Goal: Complete application form: Complete application form

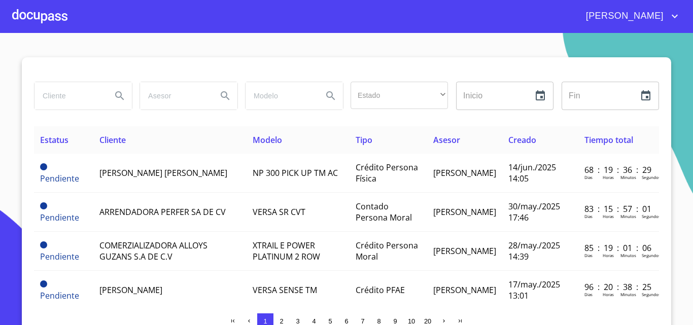
click at [57, 20] on div at bounding box center [39, 16] width 55 height 32
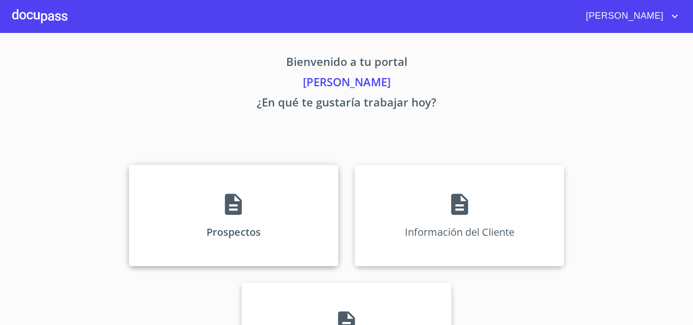
click at [200, 207] on div "Prospectos" at bounding box center [234, 215] width 210 height 101
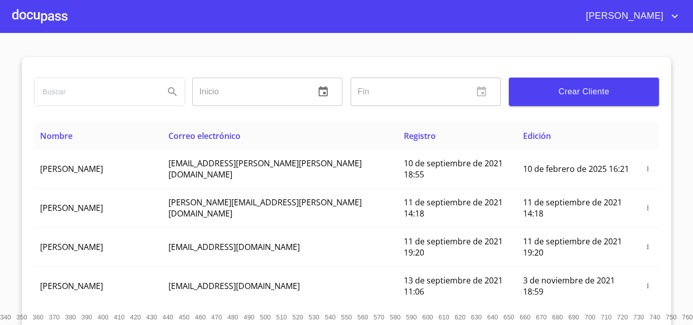
click at [84, 93] on input "search" at bounding box center [96, 91] width 122 height 27
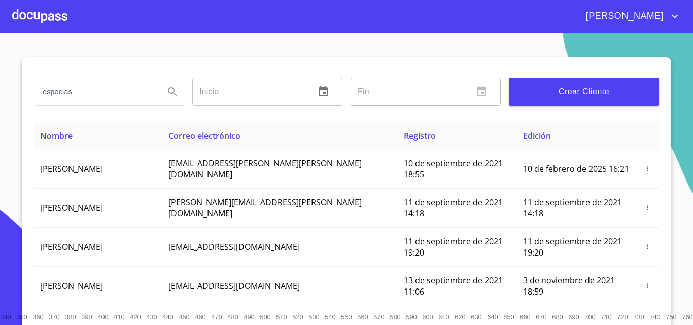
click at [170, 94] on icon "Search" at bounding box center [172, 92] width 12 height 12
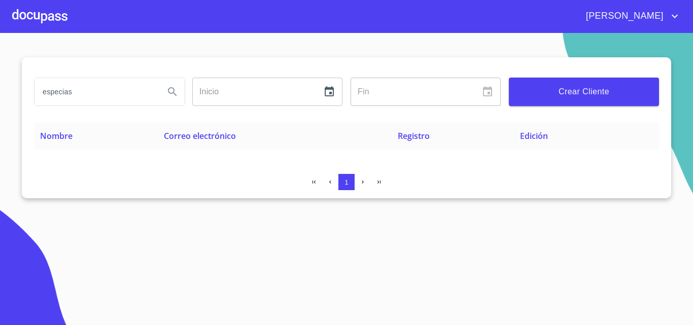
drag, startPoint x: 144, startPoint y: 96, endPoint x: 54, endPoint y: 93, distance: 89.9
click at [54, 93] on input "especias" at bounding box center [96, 91] width 122 height 27
type input "e"
type input "especies"
click at [169, 89] on icon "Search" at bounding box center [172, 91] width 9 height 9
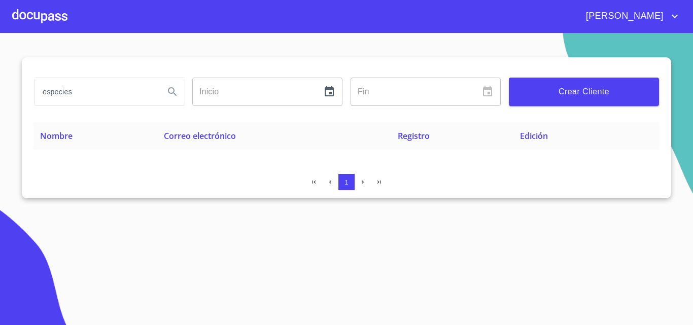
click at [547, 80] on button "Crear Cliente" at bounding box center [584, 92] width 150 height 28
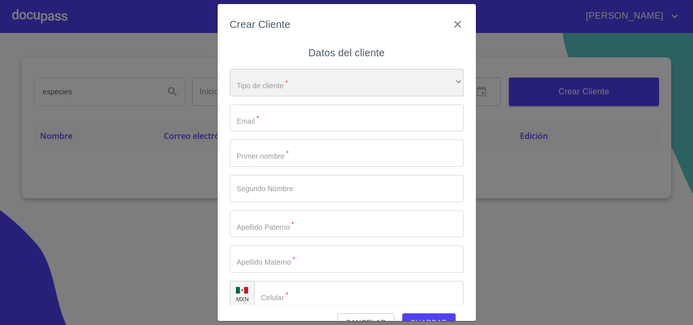
click at [277, 81] on div "​" at bounding box center [347, 82] width 234 height 27
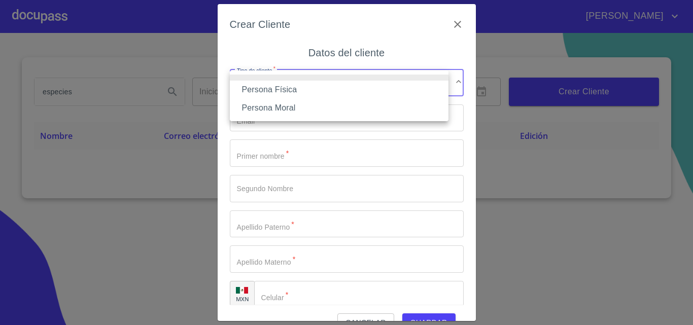
click at [273, 88] on li "Persona Física" at bounding box center [339, 90] width 219 height 18
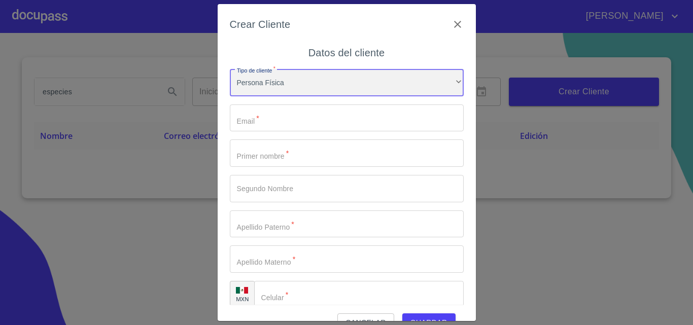
click at [273, 82] on div "Persona Física" at bounding box center [347, 82] width 234 height 27
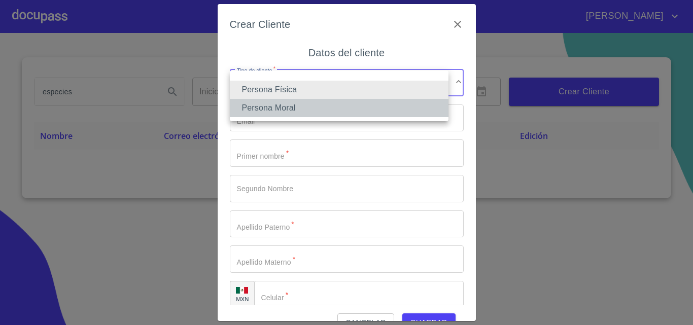
click at [275, 112] on li "Persona Moral" at bounding box center [339, 108] width 219 height 18
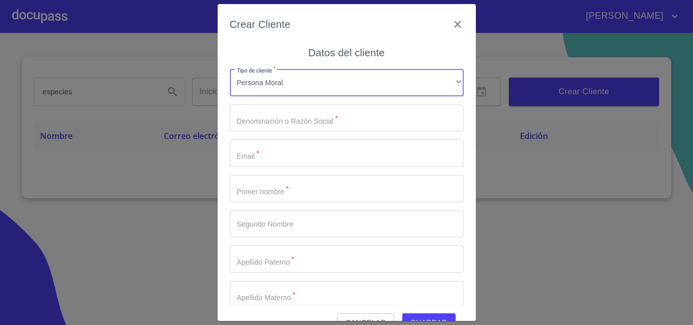
click at [272, 118] on input "Tipo de cliente   *" at bounding box center [347, 118] width 234 height 27
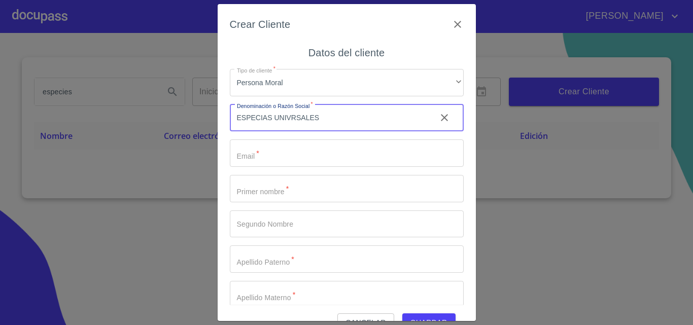
type input "ESPECIAS UNIVRSALES"
click at [282, 158] on input "Tipo de cliente   *" at bounding box center [347, 153] width 234 height 27
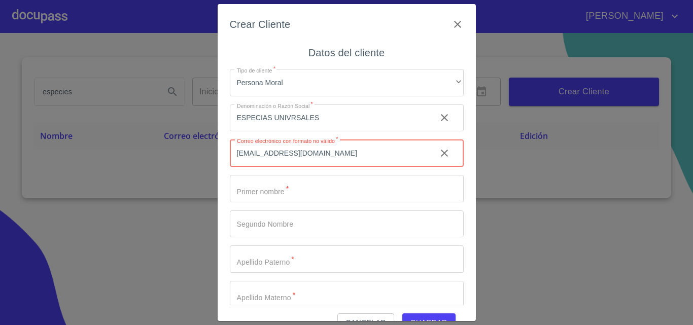
type input "[EMAIL_ADDRESS][DOMAIN_NAME]"
click at [272, 132] on input "Tipo de cliente   *" at bounding box center [329, 118] width 198 height 27
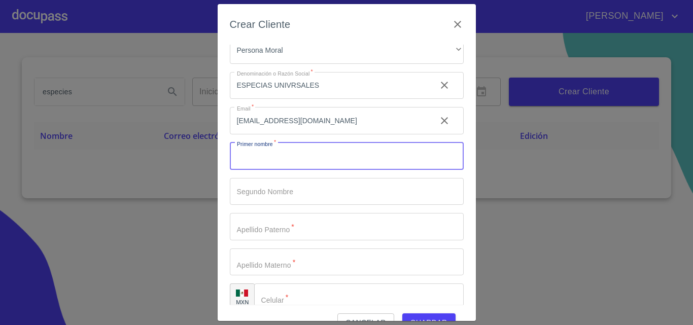
scroll to position [47, 0]
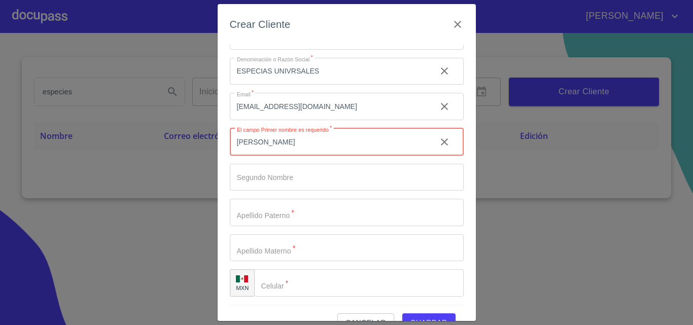
type input "[PERSON_NAME]"
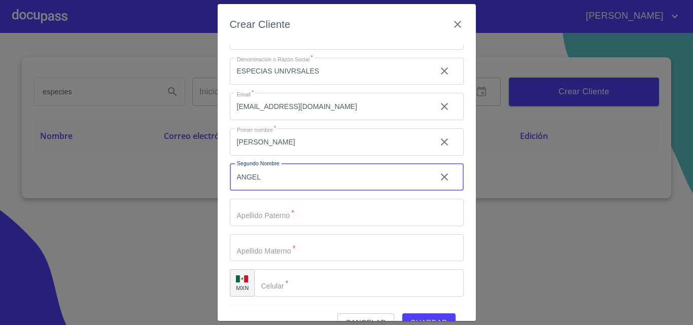
type input "ANGEL"
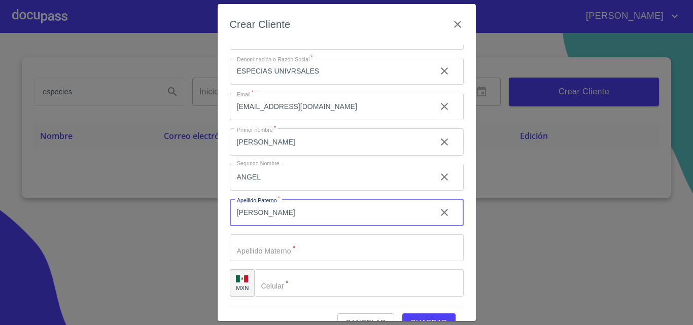
type input "[PERSON_NAME]"
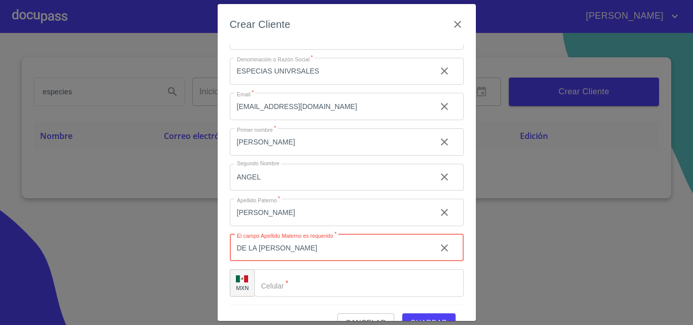
type input "DE LA [PERSON_NAME]"
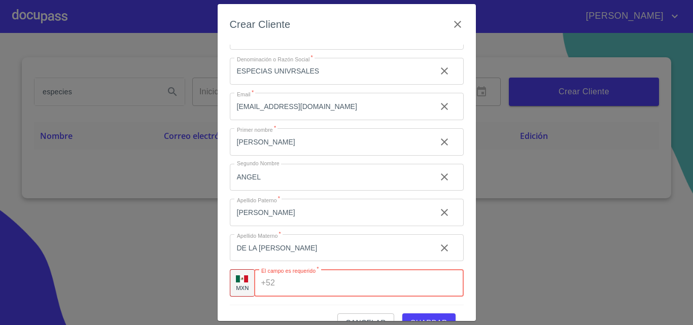
paste input "[PHONE_NUMBER]"
click at [305, 283] on input "[PHONE_NUMBER]" at bounding box center [355, 282] width 153 height 27
click at [309, 282] on input "[PHONE_NUMBER]" at bounding box center [355, 282] width 153 height 27
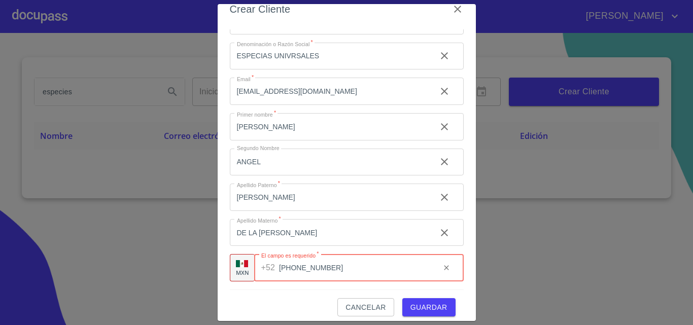
scroll to position [23, 0]
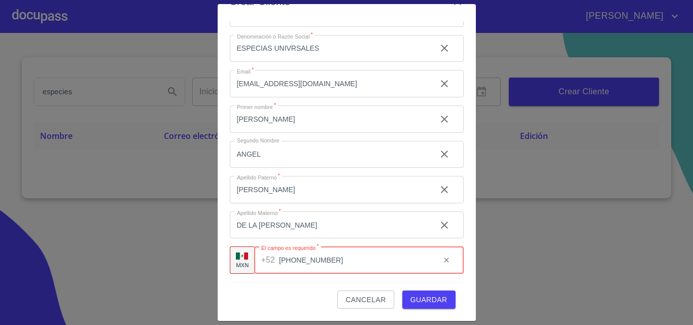
type input "[PHONE_NUMBER]"
click at [429, 299] on span "Guardar" at bounding box center [428, 300] width 37 height 13
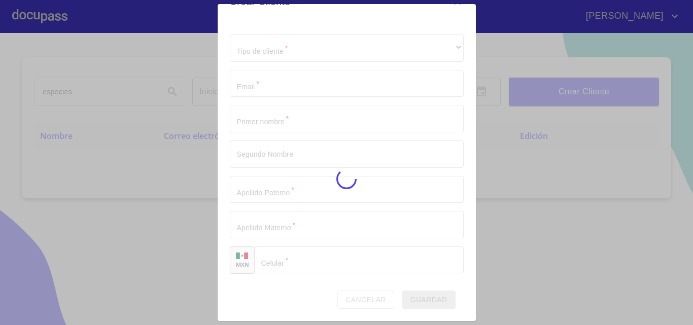
scroll to position [12, 0]
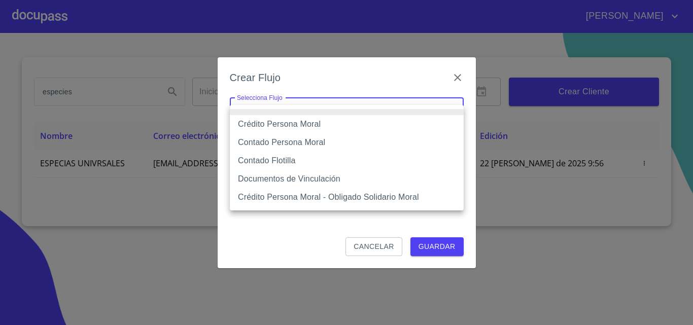
click at [321, 115] on body "[PERSON_NAME] especies Inicio ​ Fin ​ Crear Cliente Nombre Correo electrónico R…" at bounding box center [346, 162] width 693 height 325
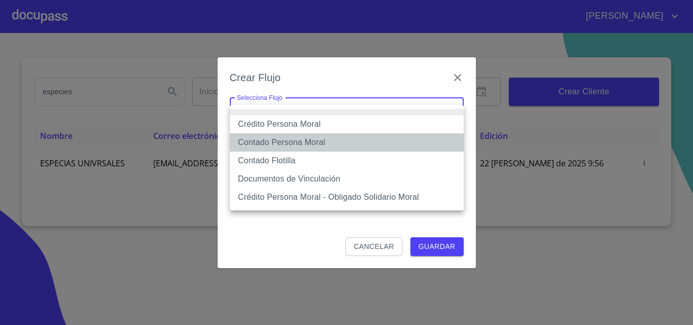
click at [304, 143] on li "Contado Persona Moral" at bounding box center [347, 142] width 234 height 18
type input "6112cf9d60c1d0a048e62677"
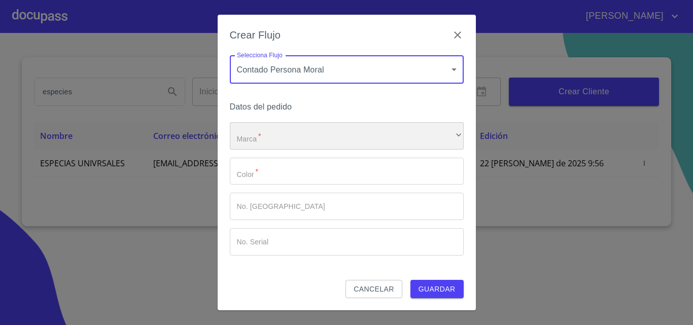
click at [304, 143] on div "​" at bounding box center [347, 135] width 234 height 27
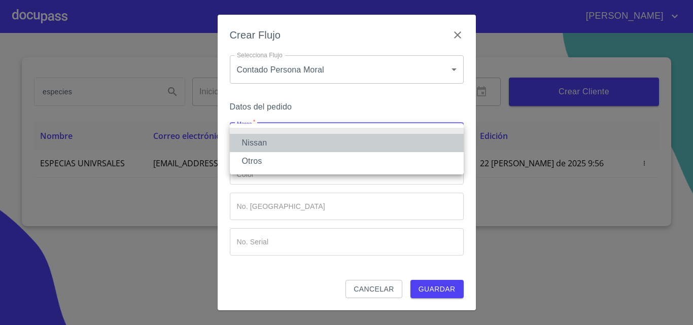
click at [303, 143] on li "Nissan" at bounding box center [347, 143] width 234 height 18
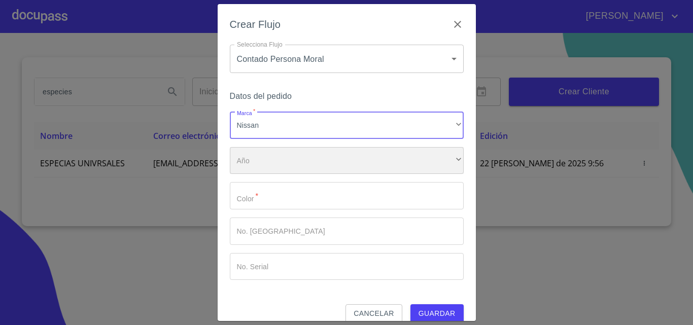
click at [289, 161] on div "​" at bounding box center [347, 160] width 234 height 27
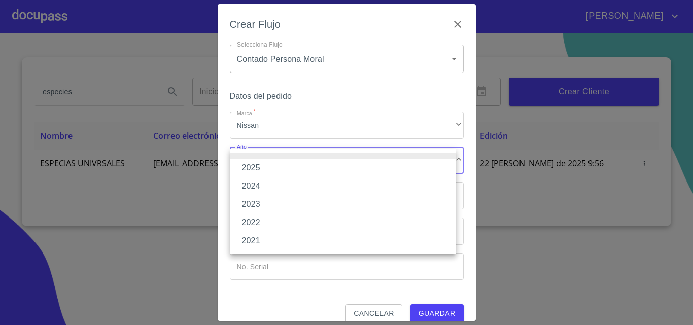
click at [283, 173] on li "2025" at bounding box center [343, 168] width 226 height 18
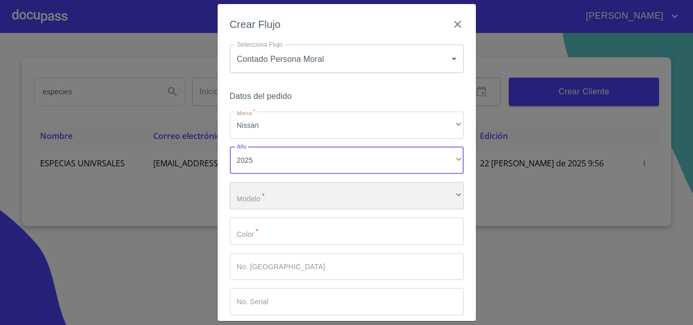
click at [281, 185] on div "​" at bounding box center [347, 195] width 234 height 27
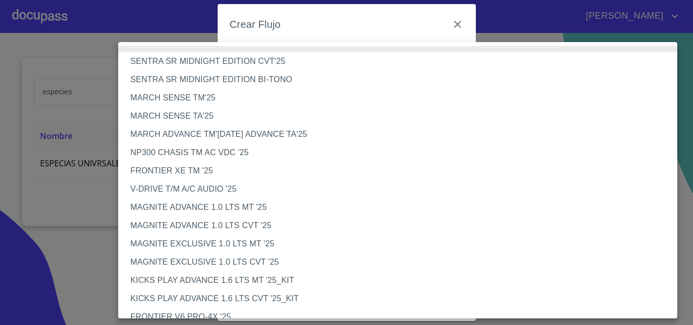
click at [281, 185] on li "V-DRIVE T/M A/C AUDIO '25" at bounding box center [401, 189] width 567 height 18
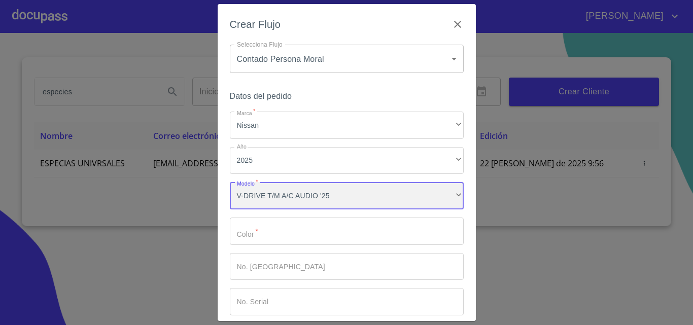
scroll to position [49, 0]
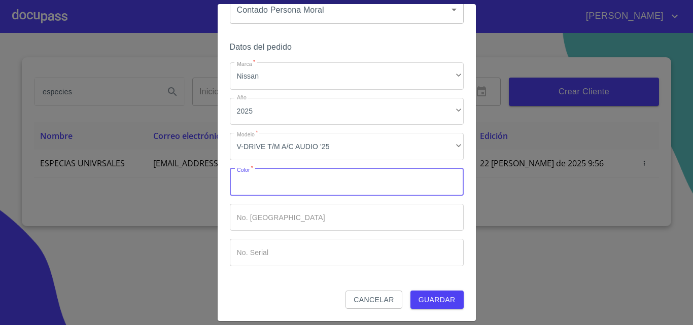
click at [261, 182] on input "Marca   *" at bounding box center [347, 181] width 234 height 27
type input "b"
type input "BLANCO"
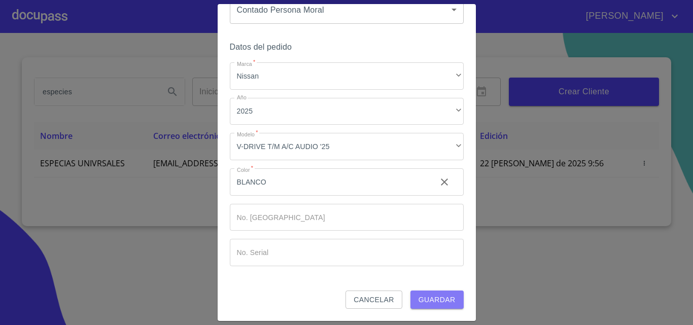
click at [438, 304] on span "Guardar" at bounding box center [437, 300] width 37 height 13
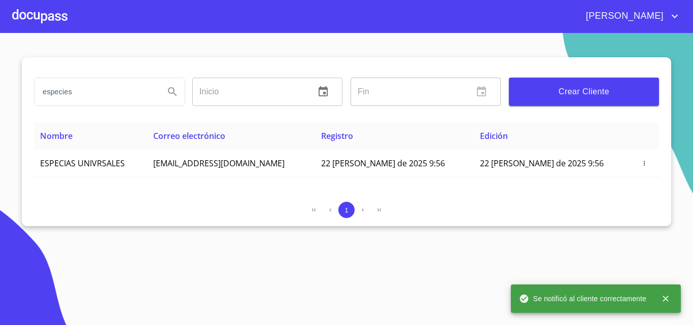
click at [38, 17] on div at bounding box center [39, 16] width 55 height 32
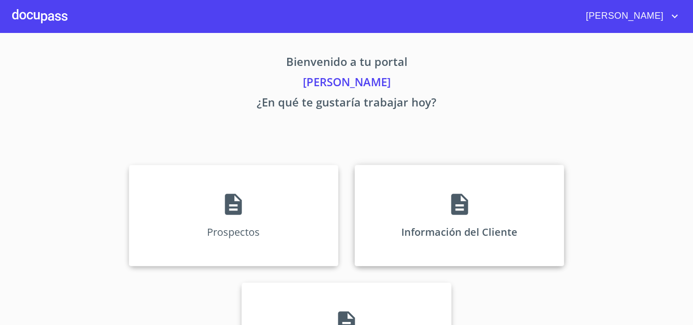
click at [439, 225] on p "Información del Cliente" at bounding box center [459, 232] width 116 height 14
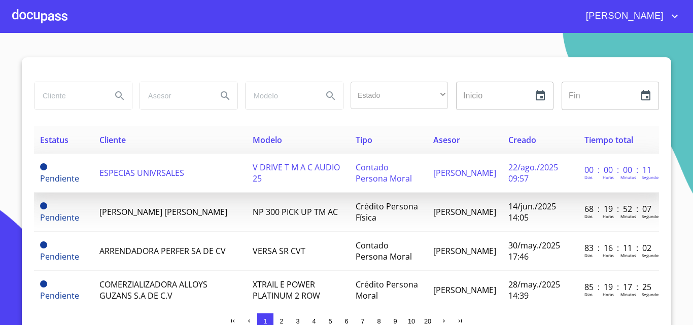
click at [149, 169] on span "ESPECIAS UNIVRSALES" at bounding box center [141, 172] width 85 height 11
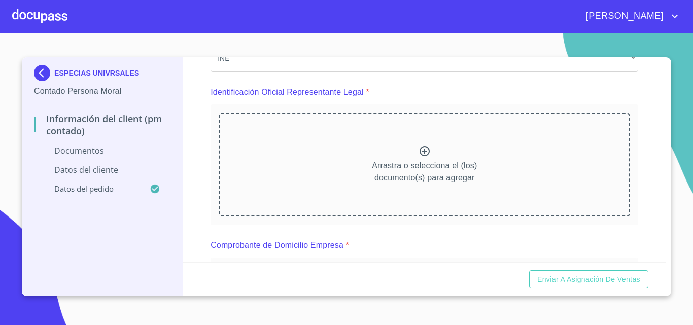
scroll to position [101, 0]
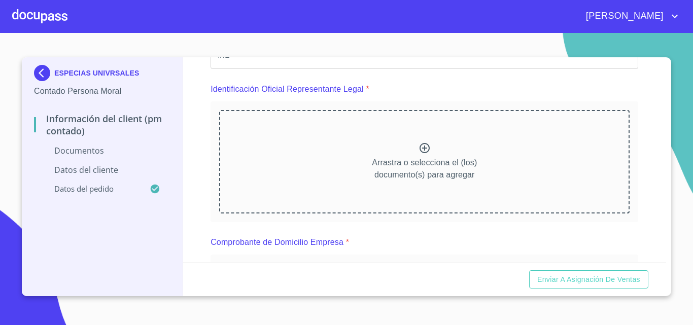
click at [420, 149] on icon at bounding box center [425, 148] width 10 height 10
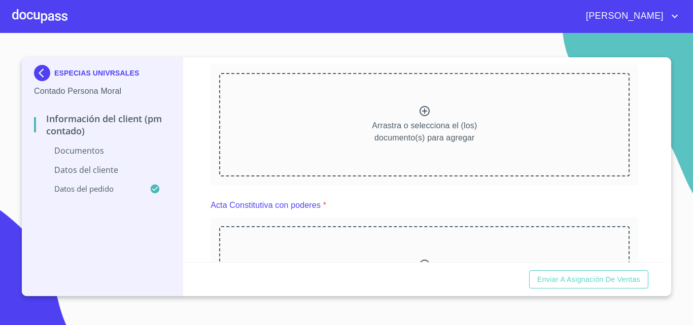
scroll to position [710, 0]
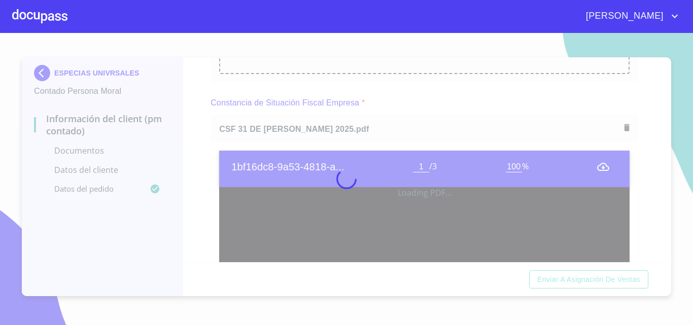
click at [210, 163] on div at bounding box center [346, 179] width 693 height 292
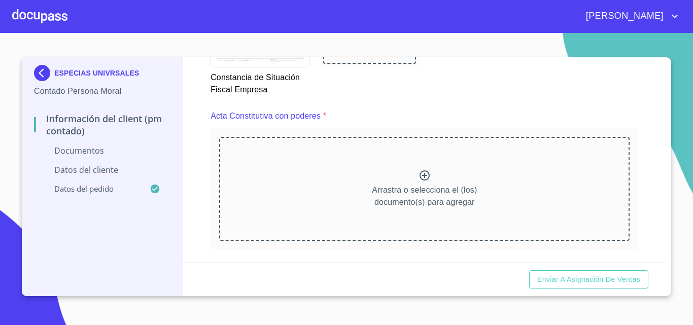
scroll to position [1167, 0]
click at [419, 170] on icon at bounding box center [425, 174] width 12 height 12
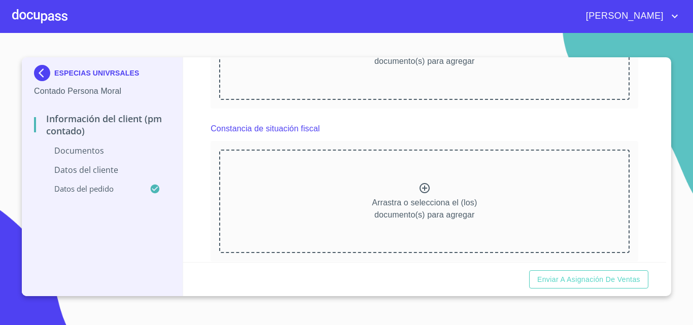
scroll to position [1662, 0]
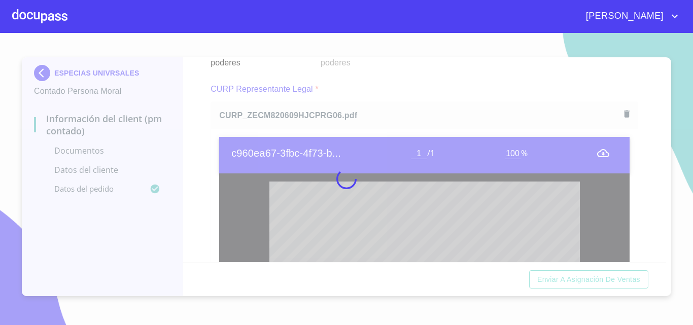
click at [198, 151] on div at bounding box center [346, 179] width 693 height 292
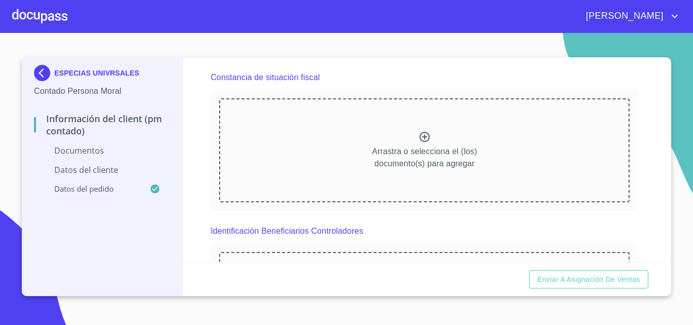
scroll to position [2119, 0]
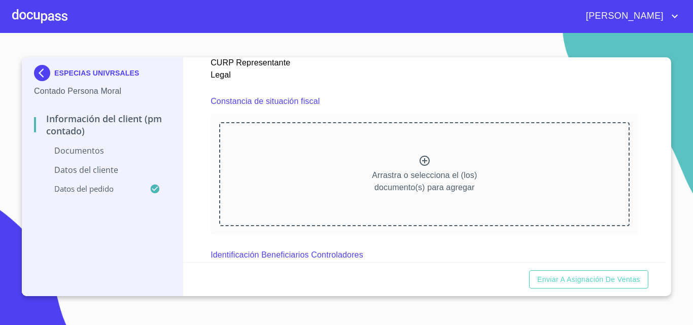
click at [436, 167] on div "Arrastra o selecciona el (los) documento(s) para agregar" at bounding box center [424, 174] width 410 height 104
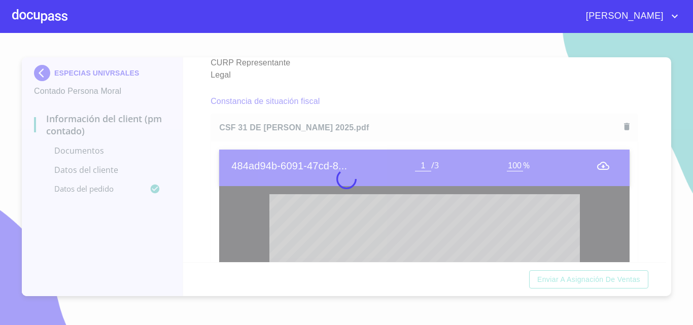
click at [199, 143] on div at bounding box center [346, 179] width 693 height 292
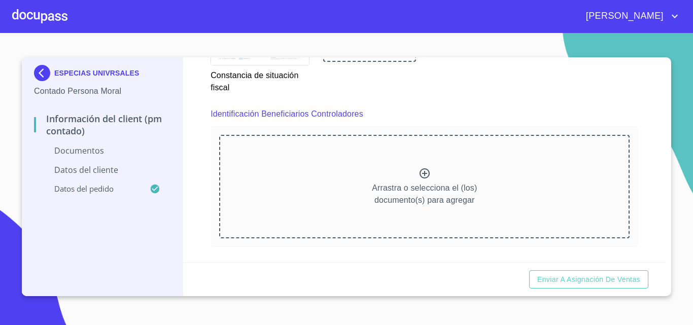
scroll to position [2626, 0]
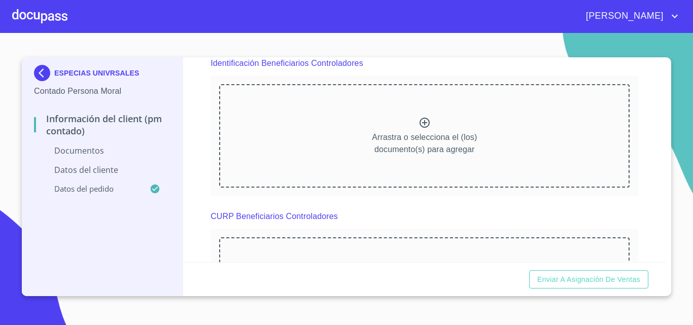
click at [434, 129] on div "Arrastra o selecciona el (los) documento(s) para agregar" at bounding box center [424, 136] width 410 height 104
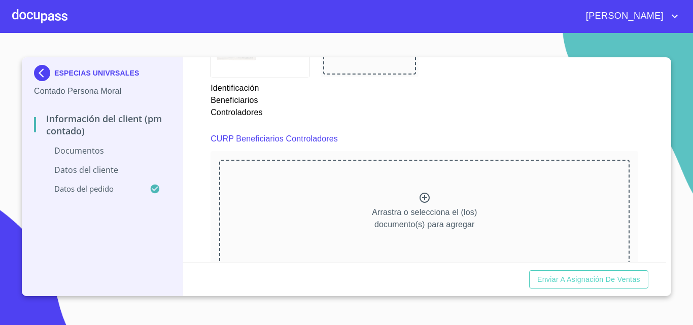
scroll to position [3083, 0]
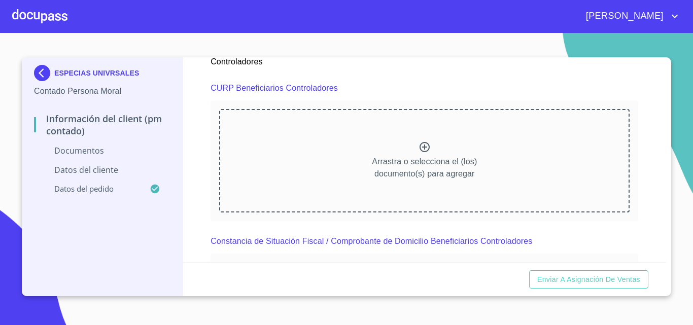
click at [393, 150] on div "Arrastra o selecciona el (los) documento(s) para agregar" at bounding box center [424, 161] width 410 height 104
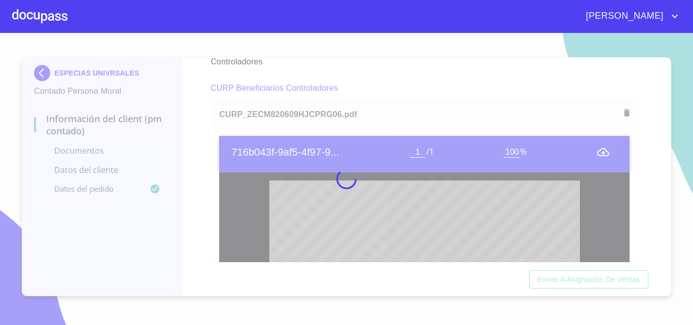
click at [201, 153] on div at bounding box center [346, 179] width 693 height 292
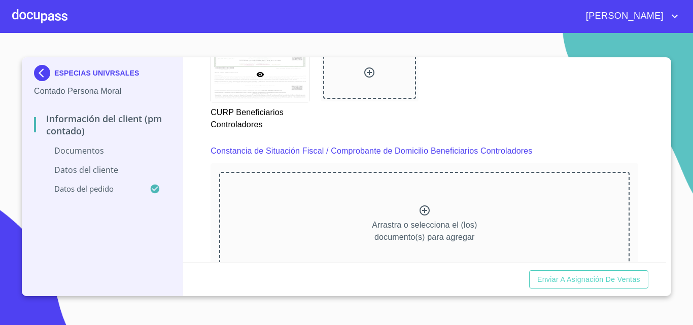
scroll to position [3540, 0]
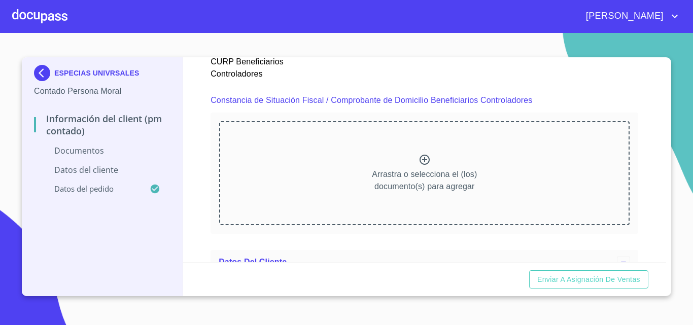
click at [421, 159] on icon at bounding box center [425, 160] width 10 height 10
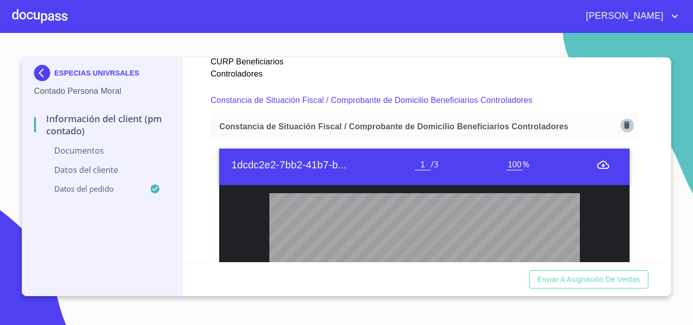
click at [624, 126] on icon "button" at bounding box center [627, 125] width 6 height 7
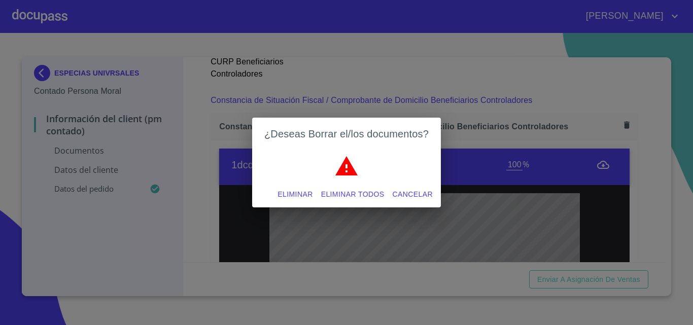
click at [298, 191] on span "Eliminar" at bounding box center [295, 194] width 35 height 13
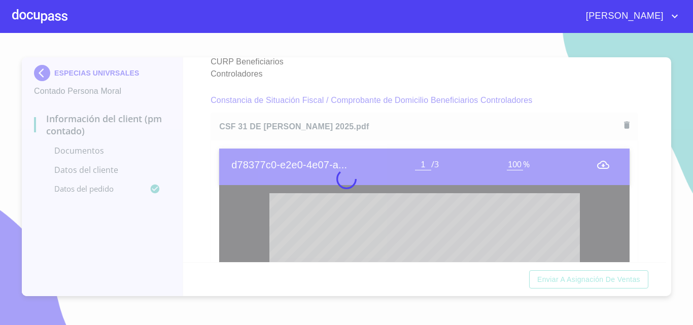
click at [205, 168] on div at bounding box center [346, 179] width 693 height 292
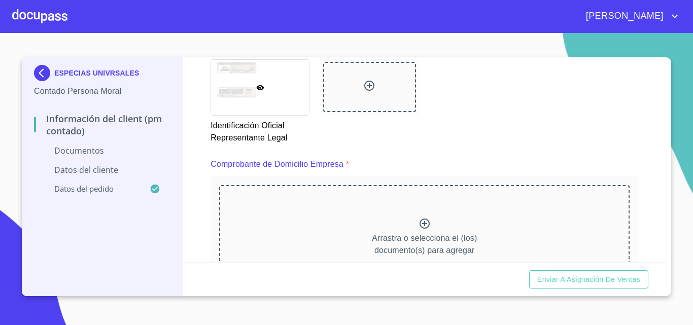
scroll to position [546, 0]
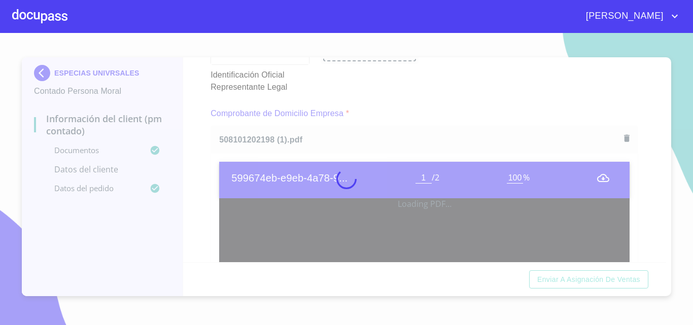
click at [187, 162] on div at bounding box center [346, 179] width 693 height 292
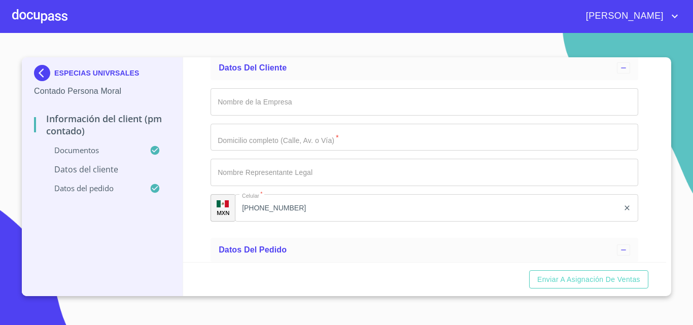
scroll to position [4351, 0]
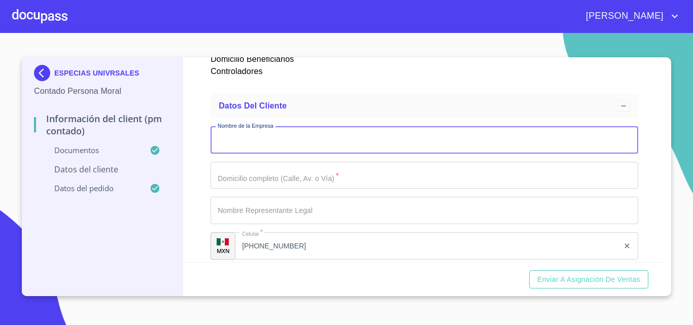
click at [236, 140] on input "Documento de identificación representante legal.   *" at bounding box center [425, 139] width 428 height 27
type input "ESPECIAS UNIVESALES"
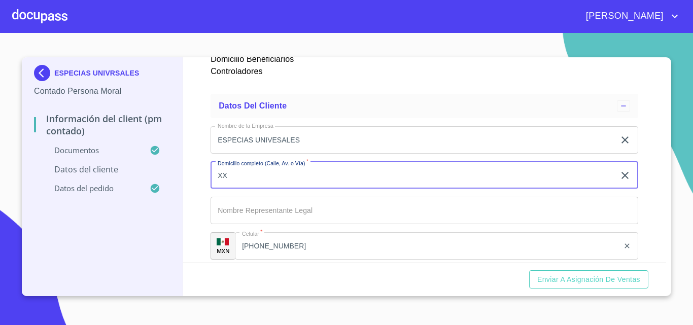
type input "XX"
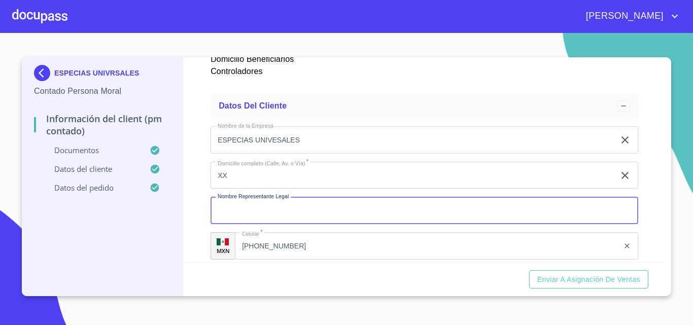
type input "1"
type input "XXX"
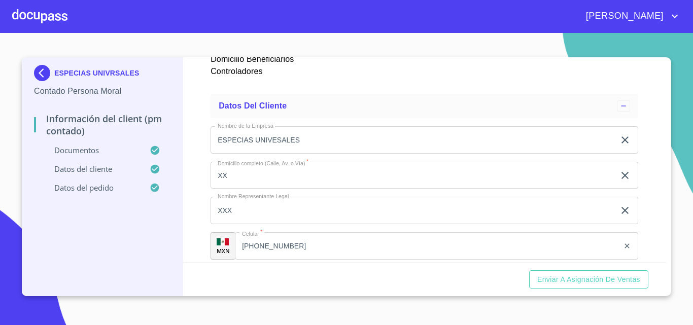
scroll to position [4480, 0]
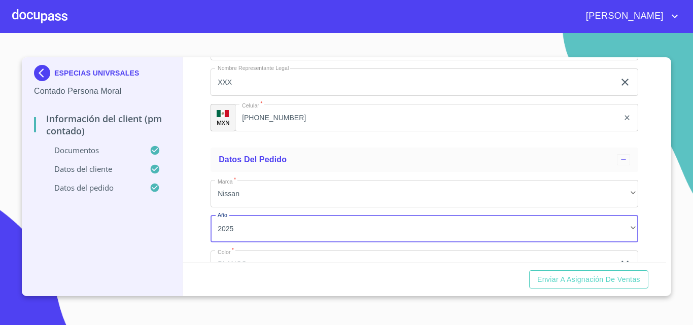
click at [578, 291] on div "Enviar a Asignación de Ventas" at bounding box center [425, 279] width 484 height 35
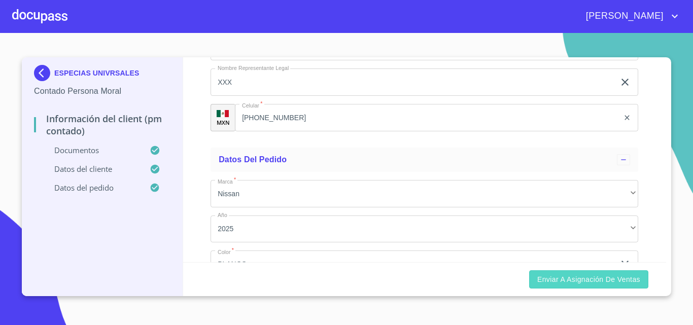
click at [578, 285] on span "Enviar a Asignación de Ventas" at bounding box center [588, 279] width 103 height 13
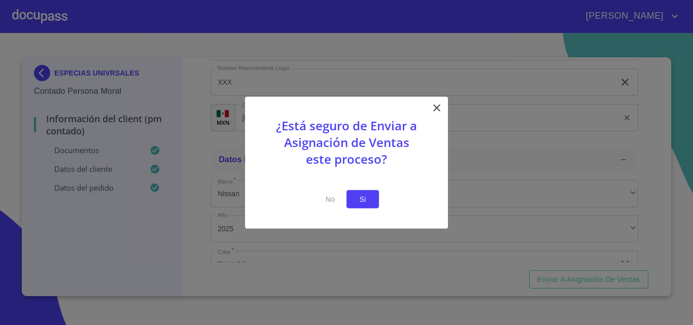
click at [366, 201] on span "Si" at bounding box center [363, 199] width 16 height 13
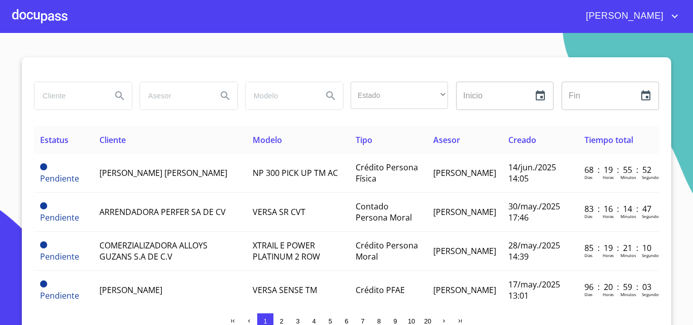
click at [27, 14] on div at bounding box center [39, 16] width 55 height 32
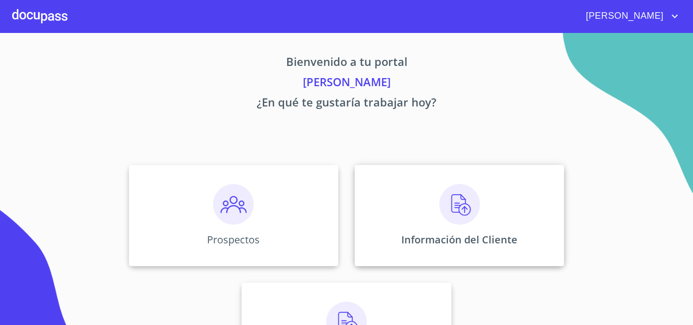
click at [482, 210] on div "Información del Cliente" at bounding box center [460, 215] width 210 height 101
